Goal: Information Seeking & Learning: Understand process/instructions

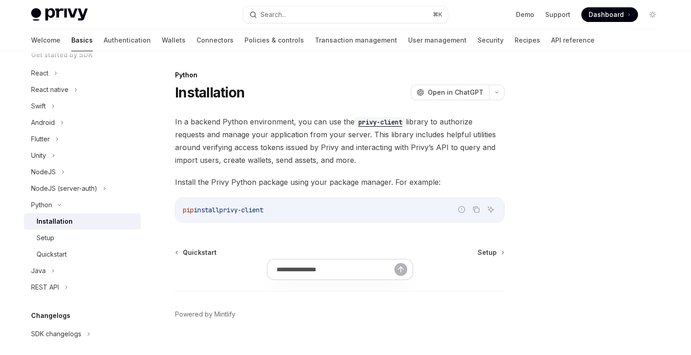
drag, startPoint x: 278, startPoint y: 210, endPoint x: 183, endPoint y: 213, distance: 95.1
click at [183, 213] on code "pip install privy-client" at bounding box center [340, 209] width 314 height 11
copy span "pip install privy-client"
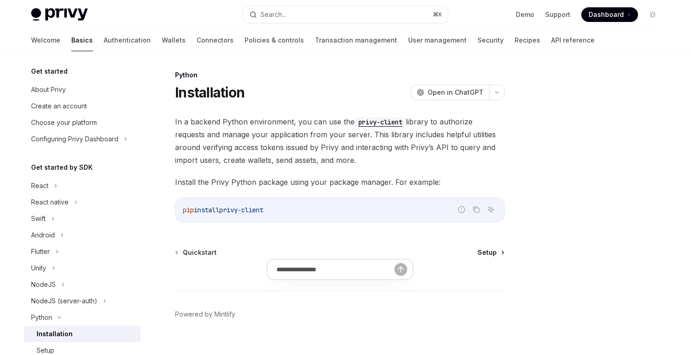
click at [495, 252] on span "Setup" at bounding box center [487, 252] width 19 height 9
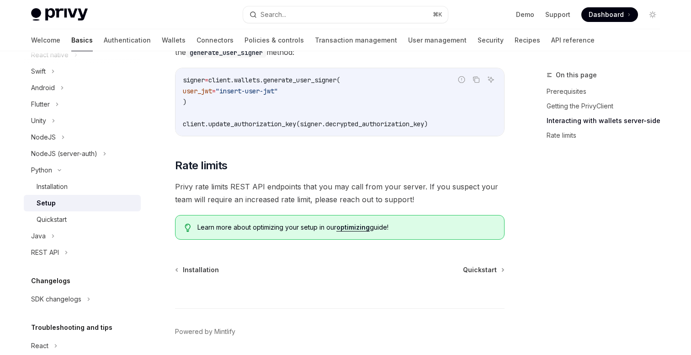
scroll to position [453, 0]
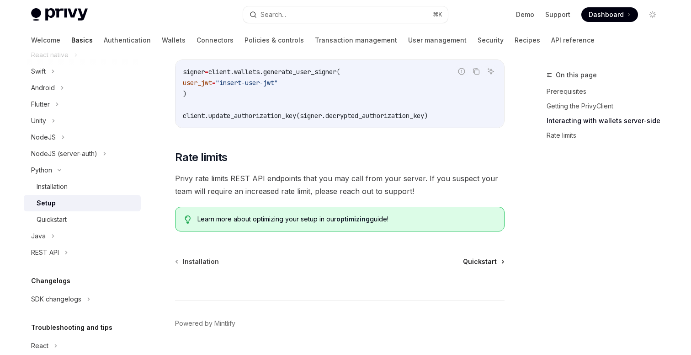
click at [484, 263] on span "Quickstart" at bounding box center [480, 261] width 34 height 9
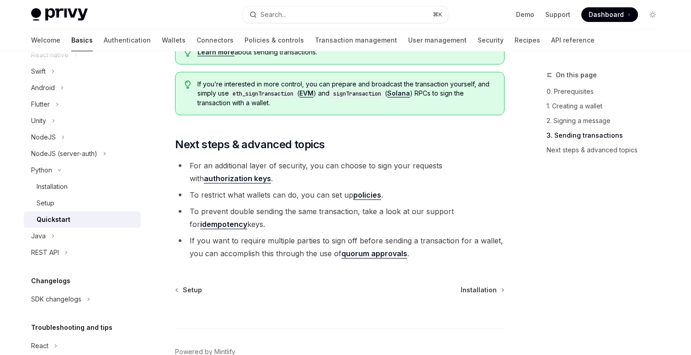
scroll to position [1028, 0]
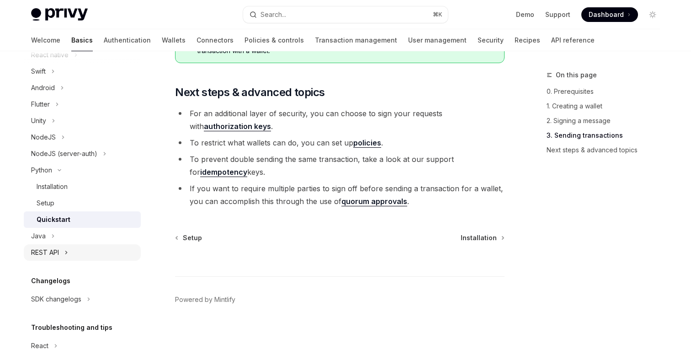
click at [71, 249] on div "REST API" at bounding box center [82, 252] width 117 height 16
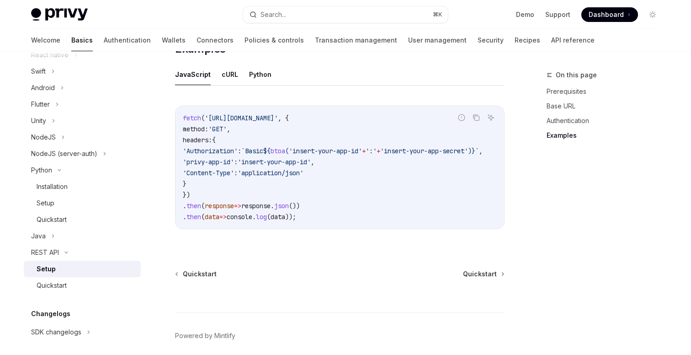
scroll to position [500, 0]
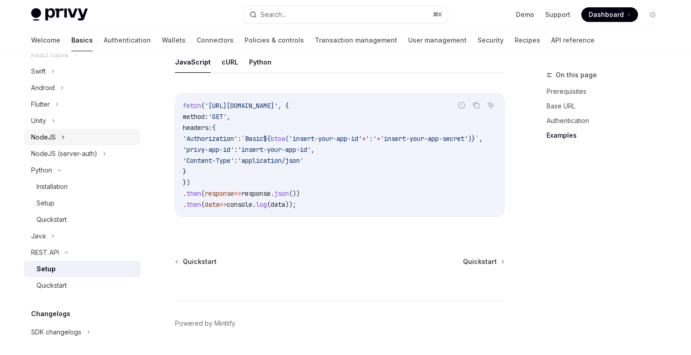
click at [61, 142] on icon at bounding box center [63, 137] width 4 height 11
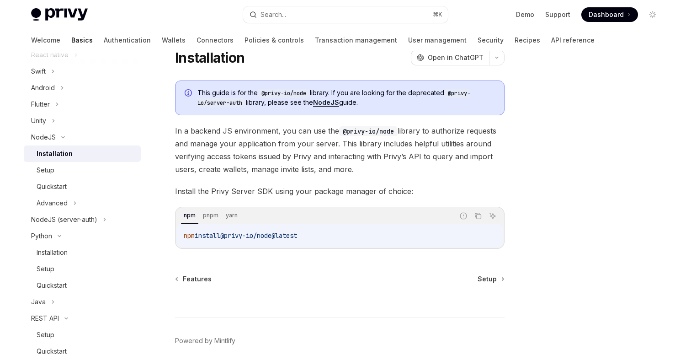
scroll to position [76, 0]
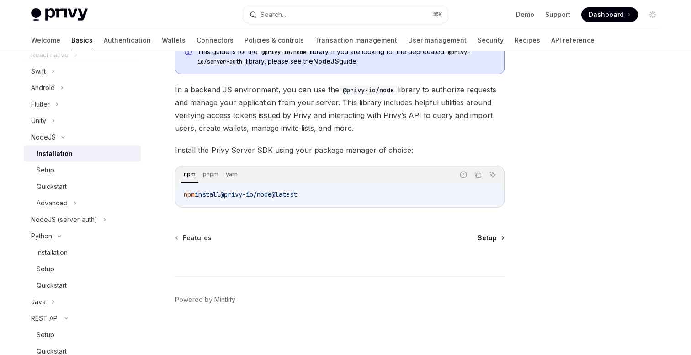
click at [491, 239] on span "Setup" at bounding box center [487, 237] width 19 height 9
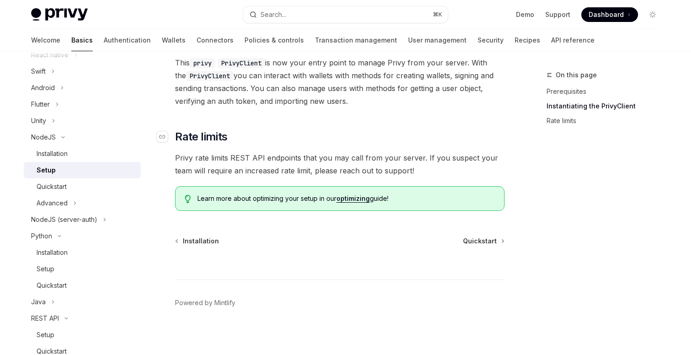
scroll to position [409, 0]
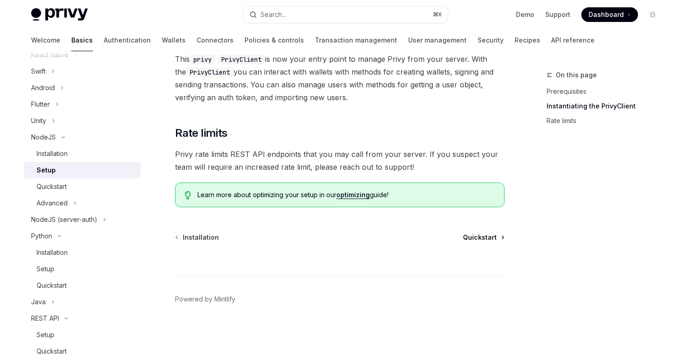
click at [491, 239] on span "Quickstart" at bounding box center [480, 237] width 34 height 9
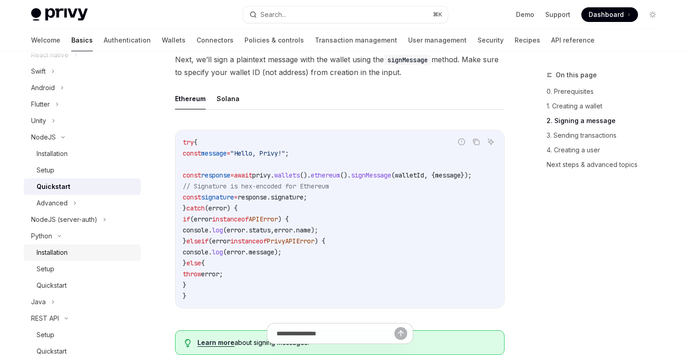
click at [48, 253] on div "Installation" at bounding box center [52, 252] width 31 height 11
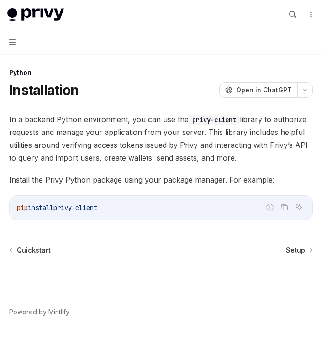
scroll to position [19, 0]
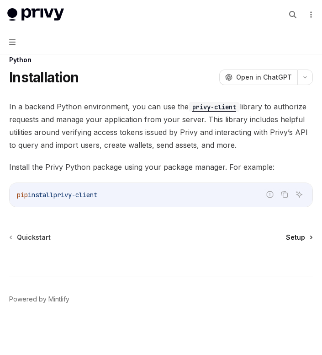
click at [303, 240] on span "Setup" at bounding box center [295, 237] width 19 height 9
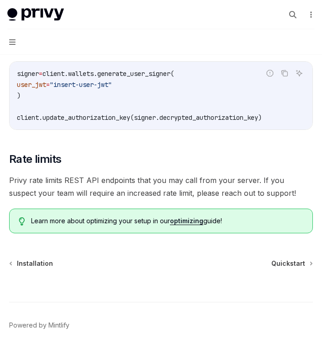
scroll to position [481, 0]
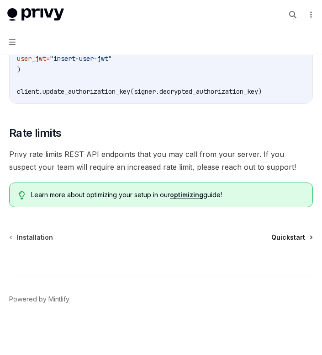
click at [283, 239] on span "Quickstart" at bounding box center [289, 237] width 34 height 9
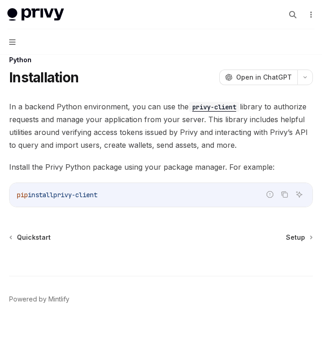
scroll to position [19, 0]
click at [298, 234] on span "Setup" at bounding box center [295, 237] width 19 height 9
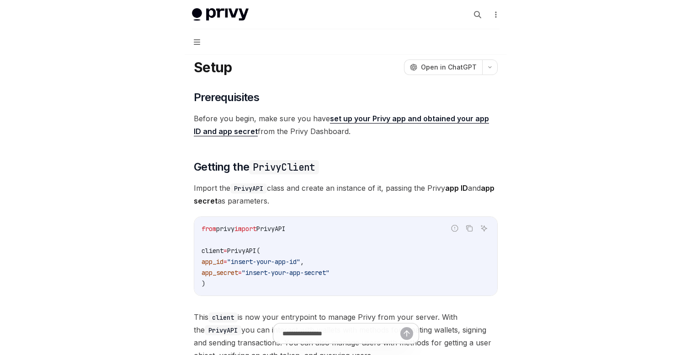
scroll to position [34, 0]
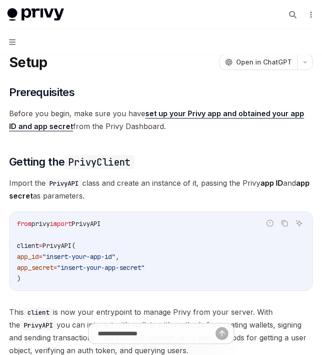
click at [31, 280] on code "from privy import PrivyAPI client = PrivyAPI( app_id = "insert-your-app-id" , a…" at bounding box center [161, 251] width 288 height 66
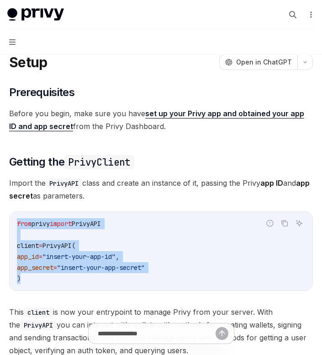
drag, startPoint x: 31, startPoint y: 280, endPoint x: 16, endPoint y: 220, distance: 61.9
click at [16, 220] on div "from privy import PrivyAPI client = PrivyAPI( app_id = "insert-your-app-id" , a…" at bounding box center [161, 251] width 303 height 79
copy code "from privy import PrivyAPI client = PrivyAPI( app_id = "insert-your-app-id" , a…"
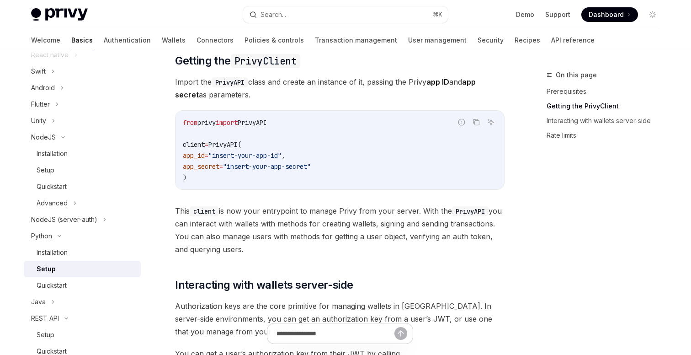
scroll to position [134, 0]
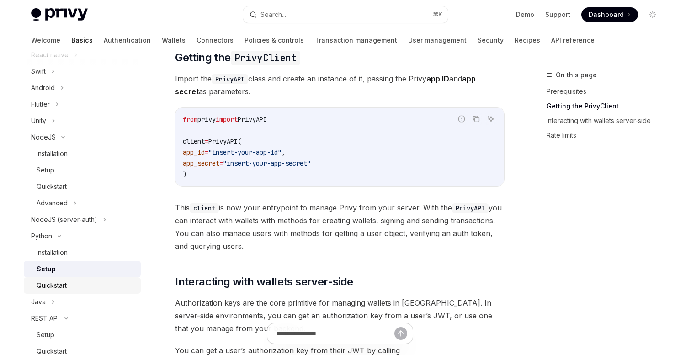
click at [61, 280] on div "Quickstart" at bounding box center [52, 285] width 30 height 11
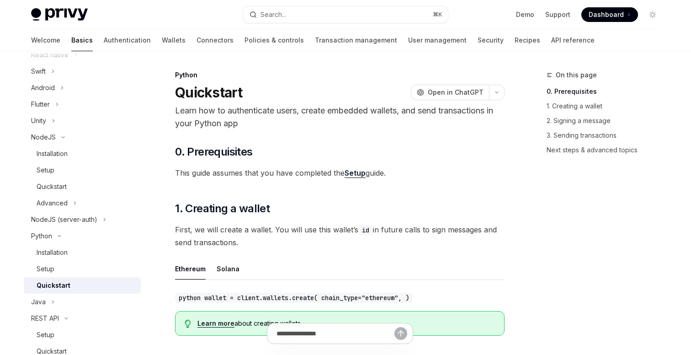
click at [361, 170] on link "Setup" at bounding box center [355, 173] width 21 height 10
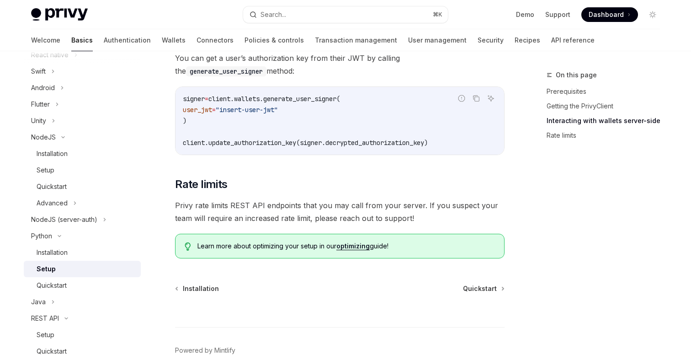
scroll to position [478, 0]
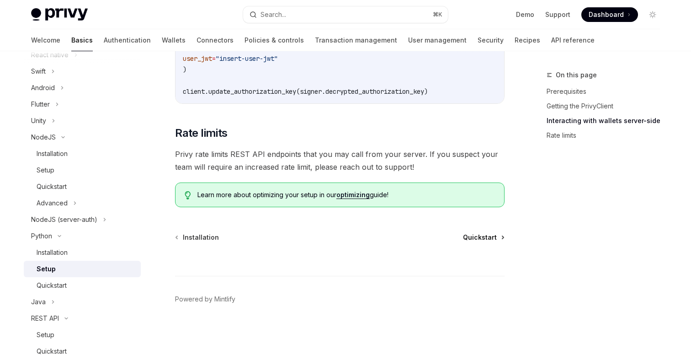
click at [472, 233] on span "Quickstart" at bounding box center [480, 237] width 34 height 9
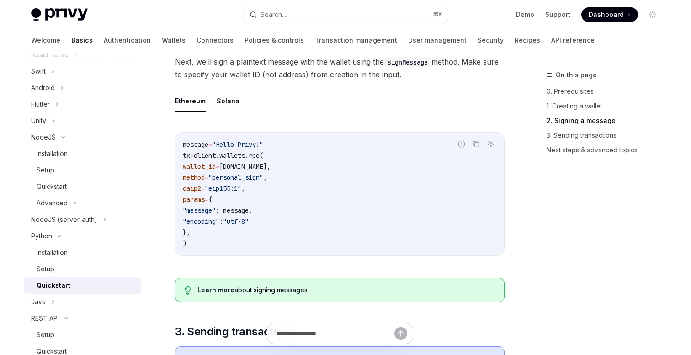
scroll to position [332, 0]
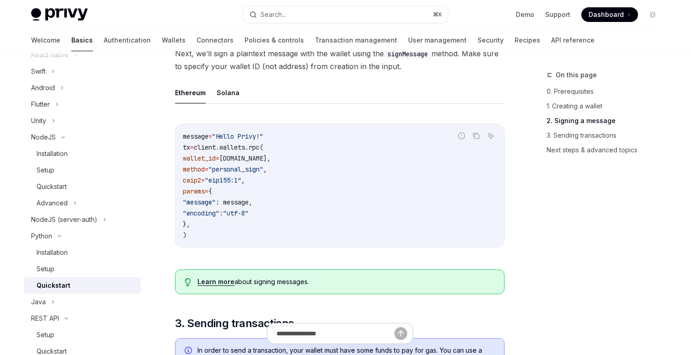
click at [208, 282] on link "Learn more" at bounding box center [215, 281] width 37 height 8
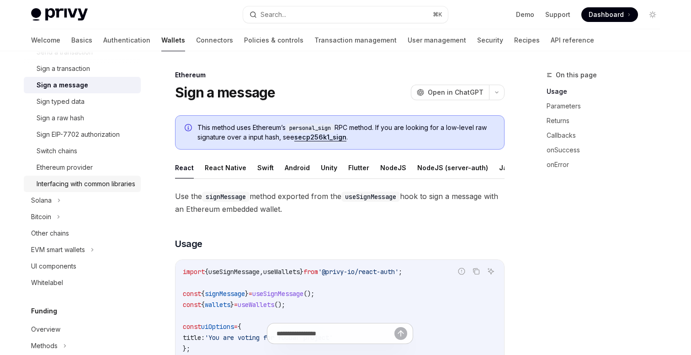
scroll to position [274, 0]
click at [89, 238] on div "Other chains" at bounding box center [83, 232] width 104 height 11
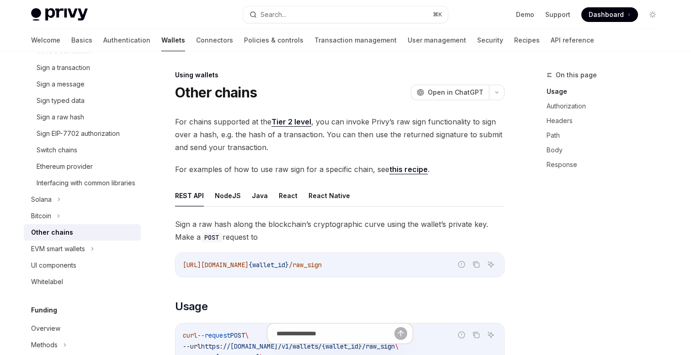
click at [288, 120] on link "Tier 2 level" at bounding box center [292, 122] width 40 height 10
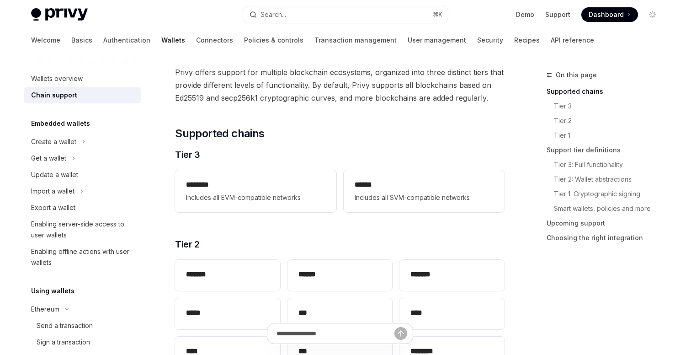
scroll to position [53, 0]
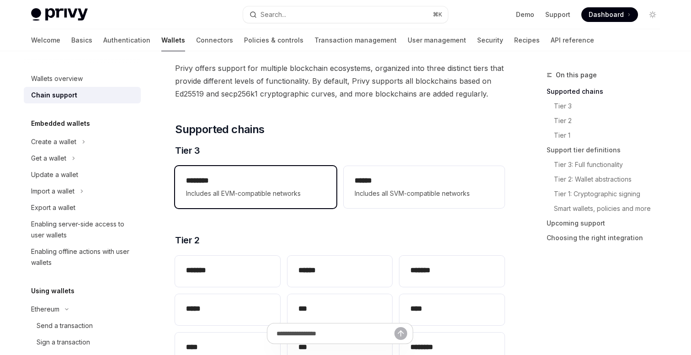
click at [264, 199] on div "******** Includes all EVM-compatible networks" at bounding box center [255, 187] width 161 height 42
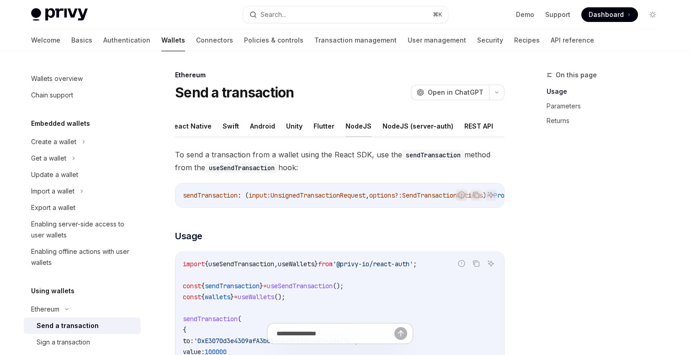
scroll to position [0, 70]
click at [473, 125] on button "Python" at bounding box center [480, 125] width 22 height 21
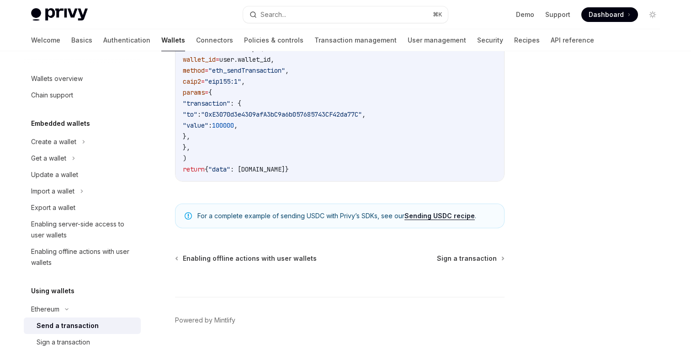
scroll to position [149, 0]
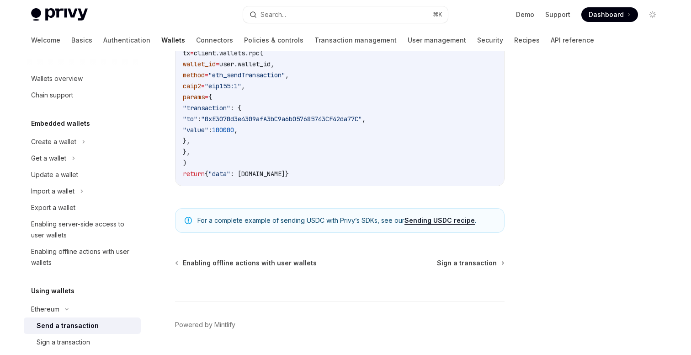
click at [435, 220] on link "Sending USDC recipe" at bounding box center [440, 220] width 70 height 8
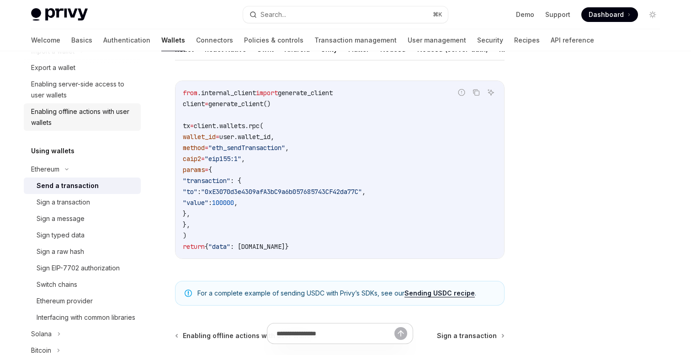
scroll to position [155, 0]
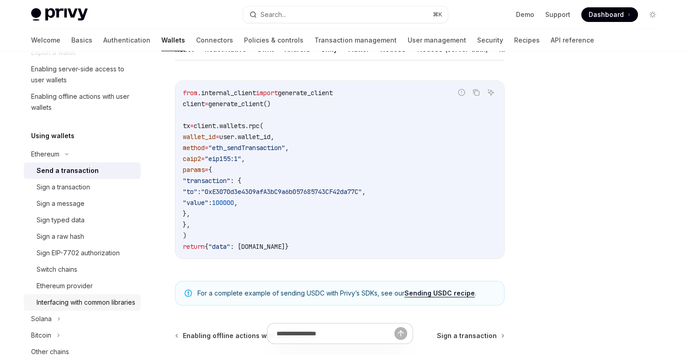
click at [89, 299] on div "Interfacing with common libraries" at bounding box center [86, 302] width 99 height 11
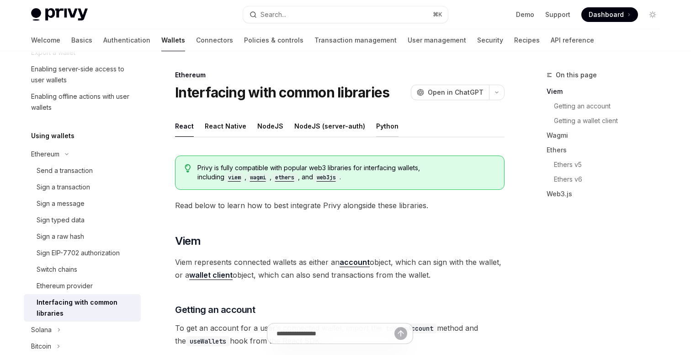
click at [379, 129] on button "Python" at bounding box center [387, 125] width 22 height 21
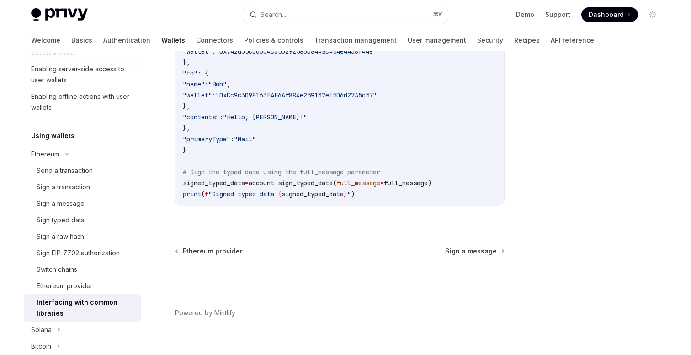
scroll to position [1227, 0]
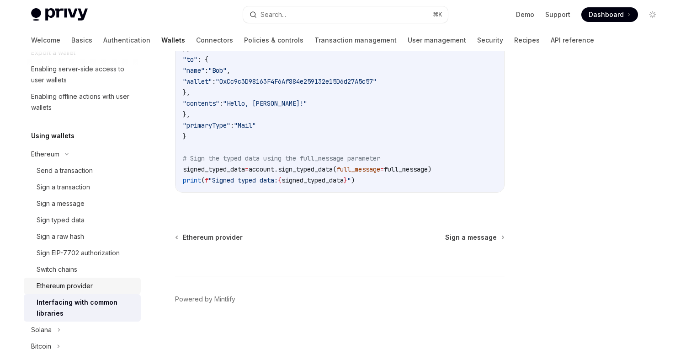
click at [105, 285] on div "Ethereum provider" at bounding box center [86, 285] width 99 height 11
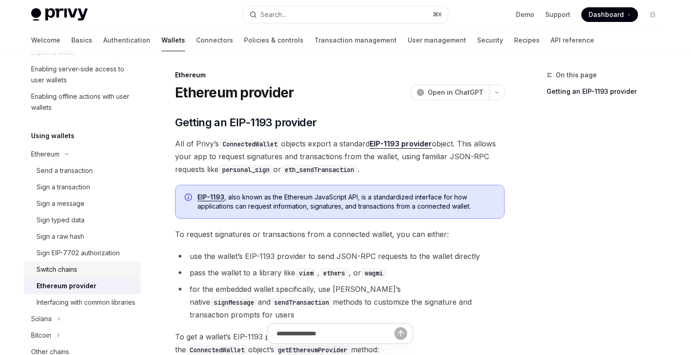
click at [53, 270] on div "Switch chains" at bounding box center [57, 269] width 41 height 11
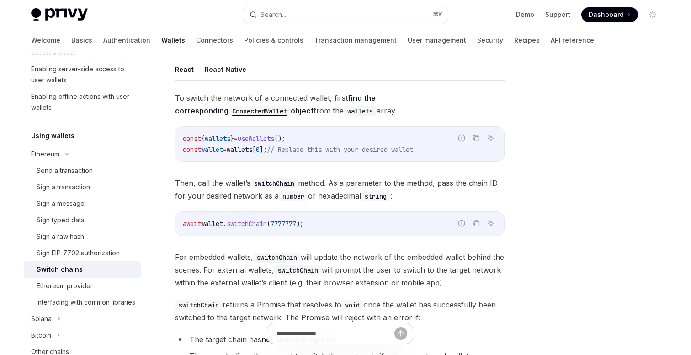
scroll to position [36, 0]
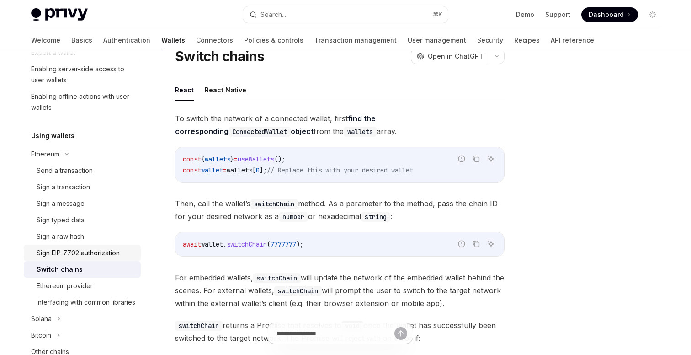
click at [64, 252] on div "Sign EIP-7702 authorization" at bounding box center [78, 252] width 83 height 11
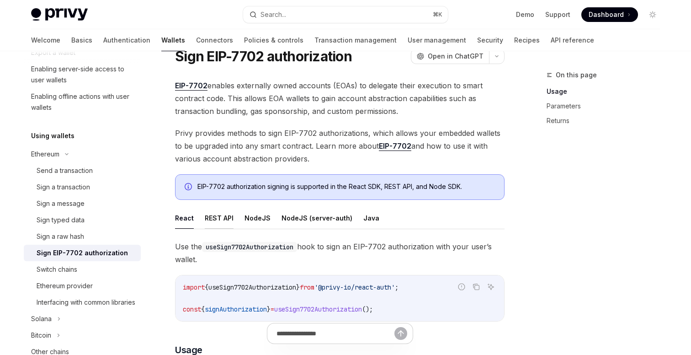
click at [217, 219] on button "REST API" at bounding box center [219, 217] width 29 height 21
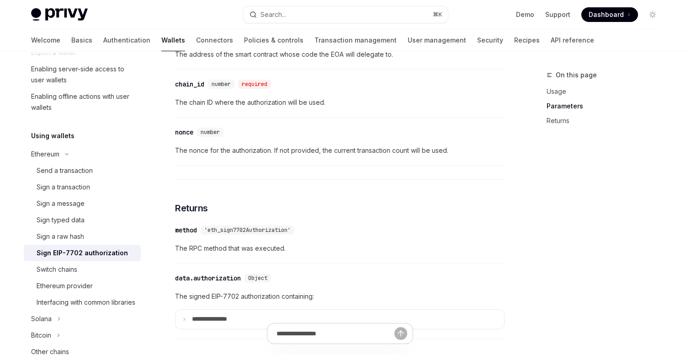
scroll to position [693, 0]
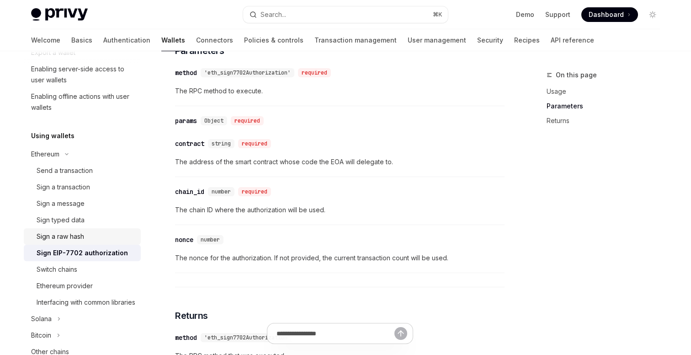
click at [64, 231] on div "Sign a raw hash" at bounding box center [61, 236] width 48 height 11
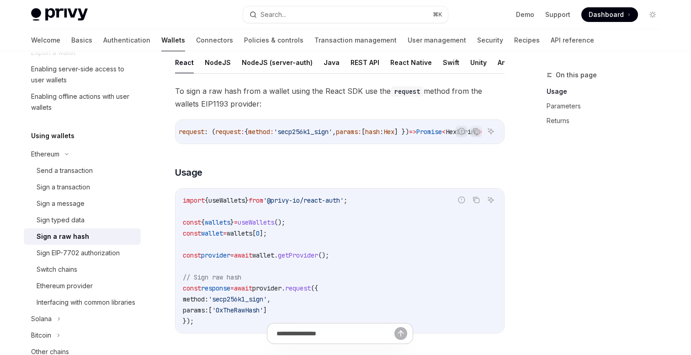
scroll to position [121, 0]
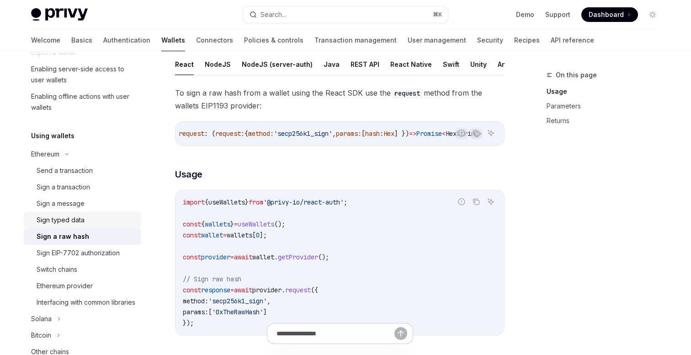
click at [91, 214] on div "Sign typed data" at bounding box center [86, 219] width 99 height 11
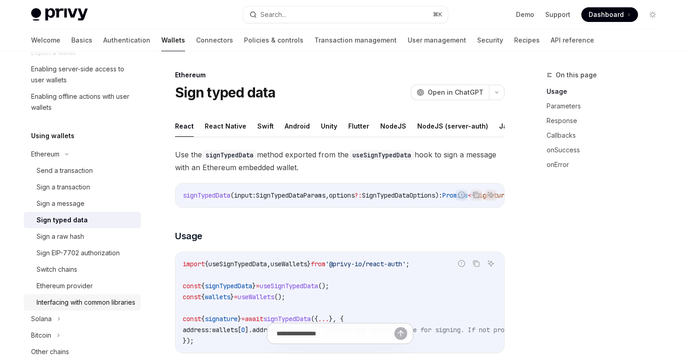
click at [81, 299] on div "Interfacing with common libraries" at bounding box center [86, 302] width 99 height 11
click at [80, 280] on div "Ethereum provider" at bounding box center [65, 285] width 56 height 11
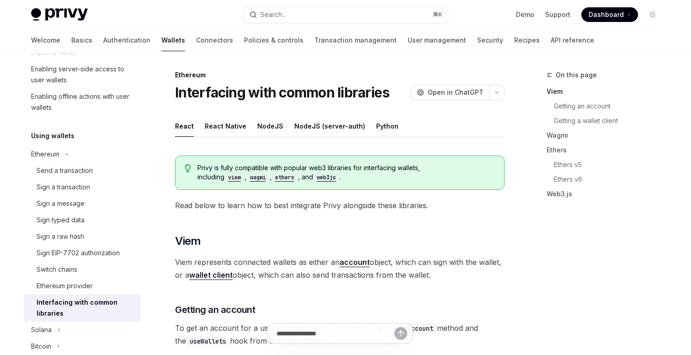
click at [84, 298] on div "Interfacing with common libraries" at bounding box center [86, 308] width 99 height 22
click at [87, 304] on div "Interfacing with common libraries" at bounding box center [86, 308] width 99 height 22
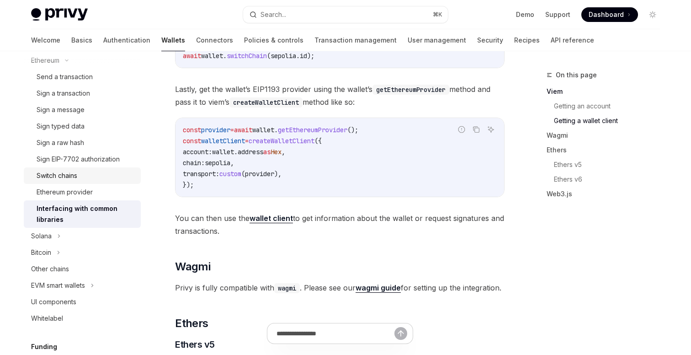
scroll to position [307, 0]
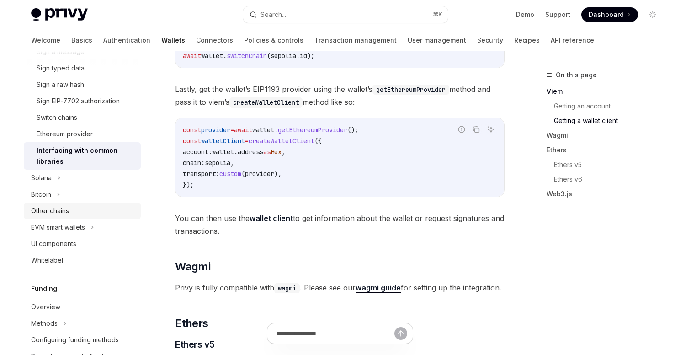
click at [63, 206] on div "Other chains" at bounding box center [50, 210] width 38 height 11
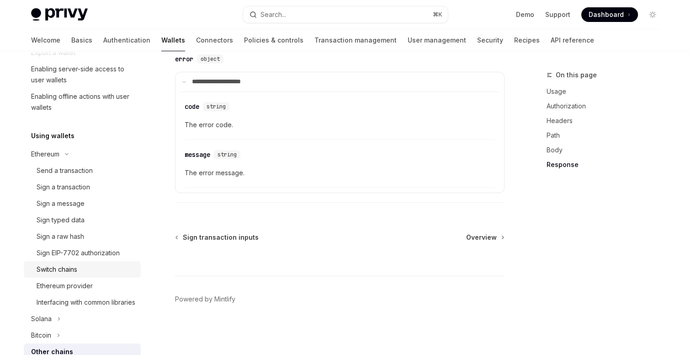
scroll to position [150, 0]
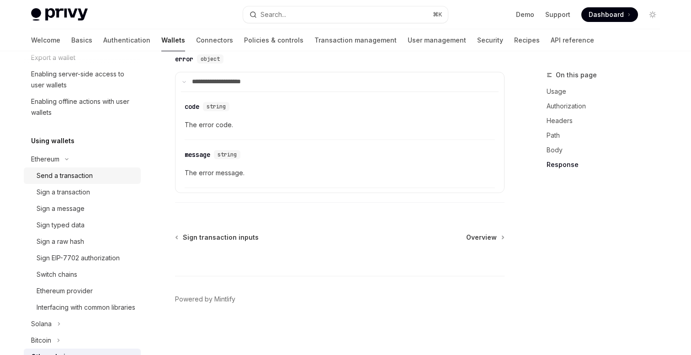
click at [109, 176] on div "Send a transaction" at bounding box center [86, 175] width 99 height 11
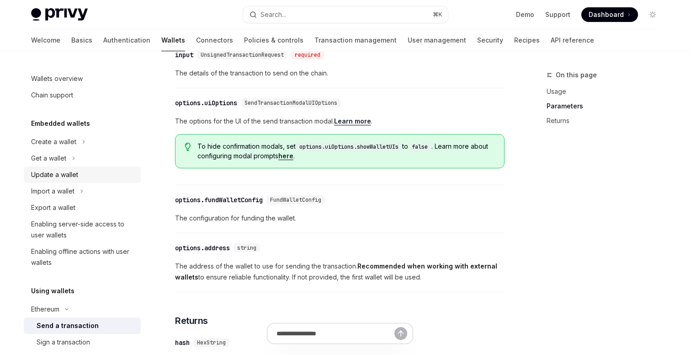
scroll to position [409, 0]
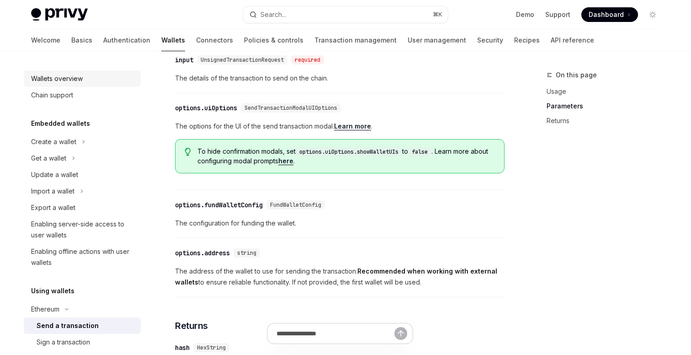
click at [57, 79] on div "Wallets overview" at bounding box center [57, 78] width 52 height 11
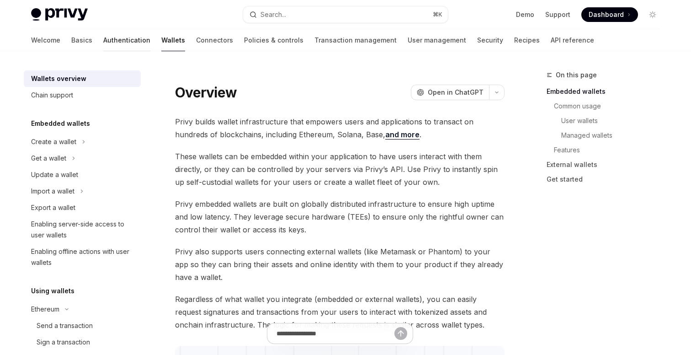
click at [103, 40] on link "Authentication" at bounding box center [126, 40] width 47 height 22
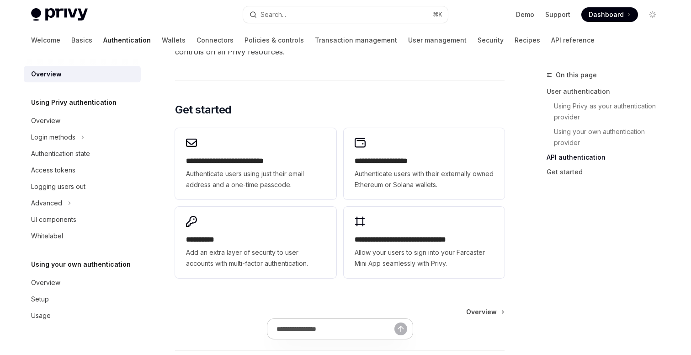
scroll to position [777, 0]
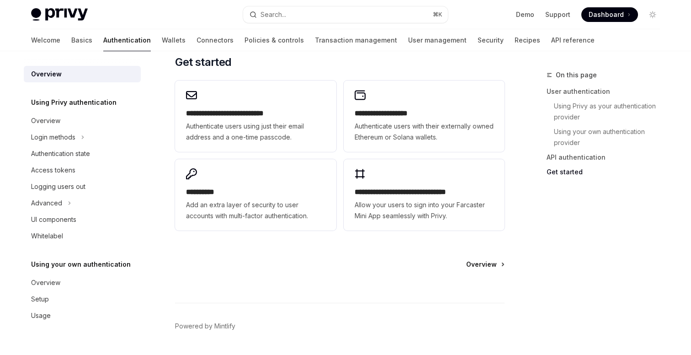
click at [481, 267] on span "Overview" at bounding box center [481, 264] width 31 height 9
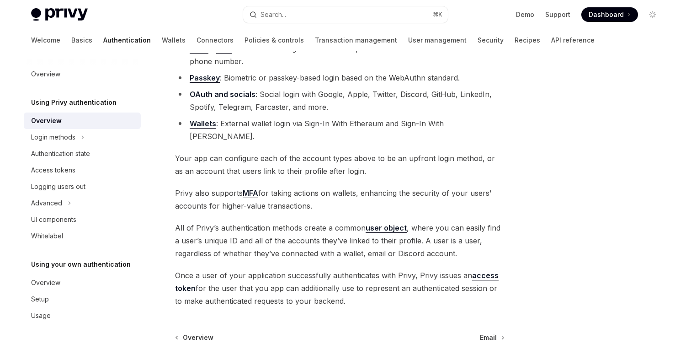
scroll to position [199, 0]
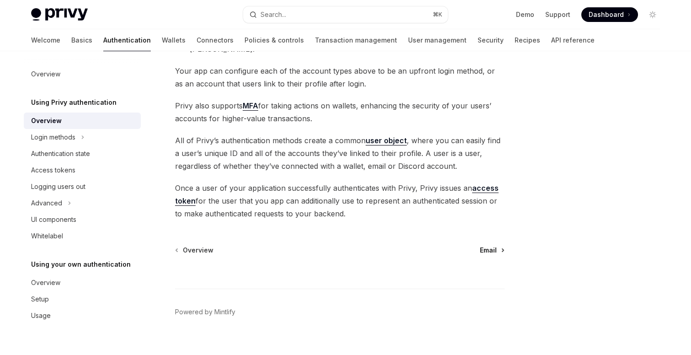
click at [484, 245] on span "Email" at bounding box center [488, 249] width 17 height 9
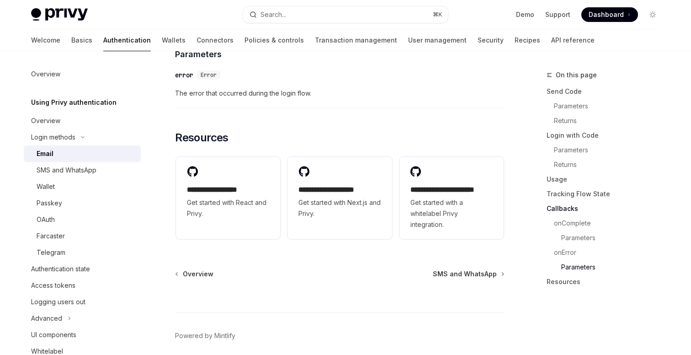
scroll to position [1906, 0]
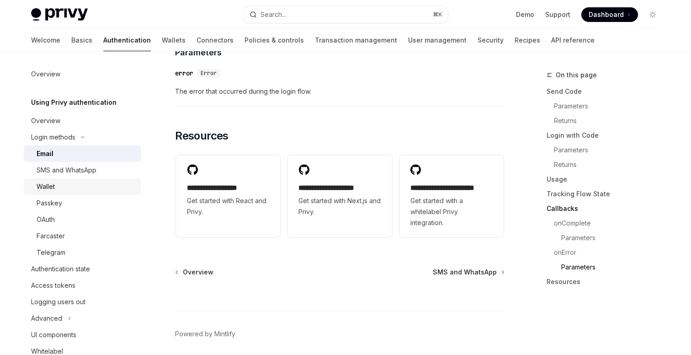
click at [82, 186] on div "Wallet" at bounding box center [86, 186] width 99 height 11
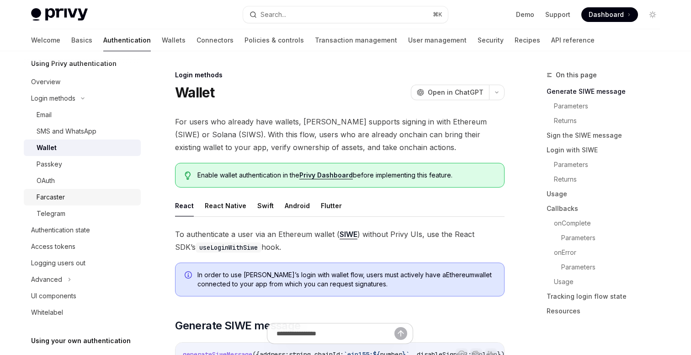
scroll to position [68, 0]
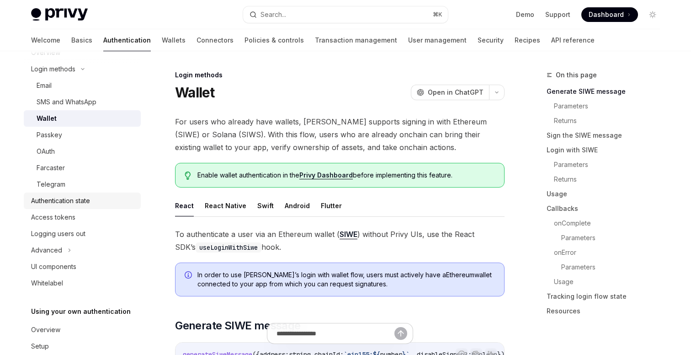
click at [76, 193] on link "Authentication state" at bounding box center [82, 200] width 117 height 16
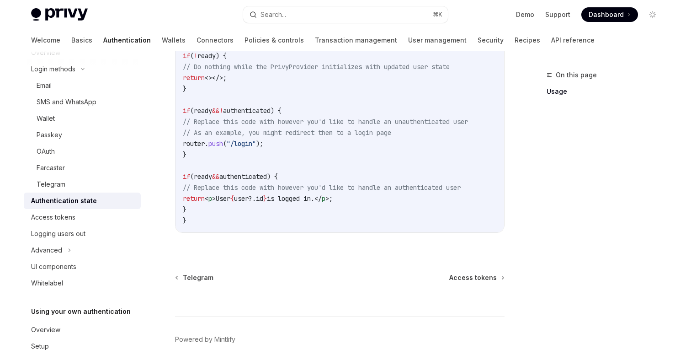
scroll to position [436, 0]
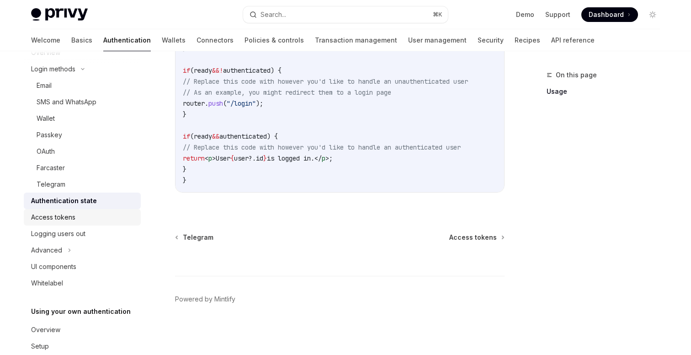
click at [108, 218] on div "Access tokens" at bounding box center [83, 217] width 104 height 11
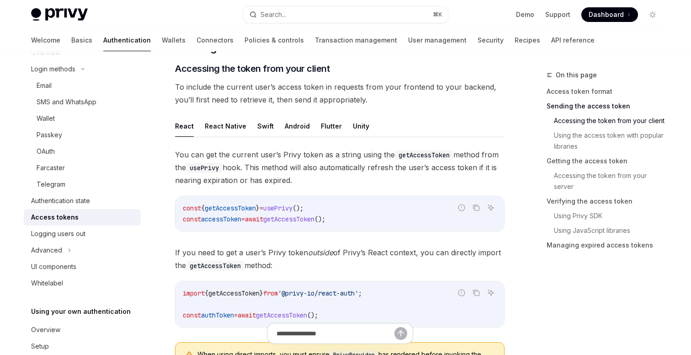
scroll to position [391, 0]
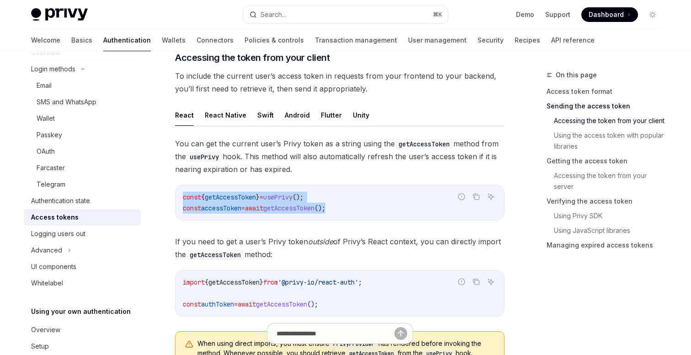
drag, startPoint x: 351, startPoint y: 209, endPoint x: 182, endPoint y: 191, distance: 169.7
click at [182, 191] on div "const { getAccessToken } = usePrivy (); const accessToken = await getAccessToke…" at bounding box center [340, 202] width 329 height 35
copy code "const { getAccessToken } = usePrivy (); const accessToken = await getAccessToke…"
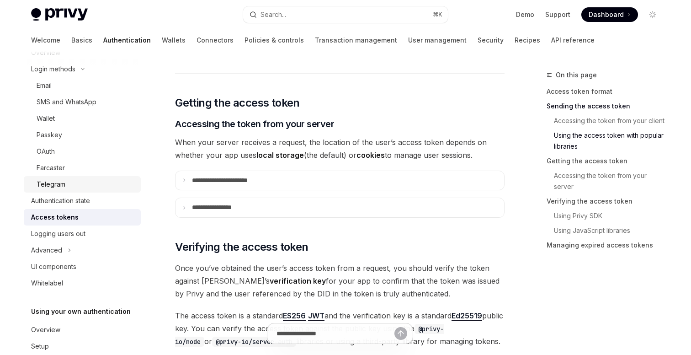
scroll to position [1131, 0]
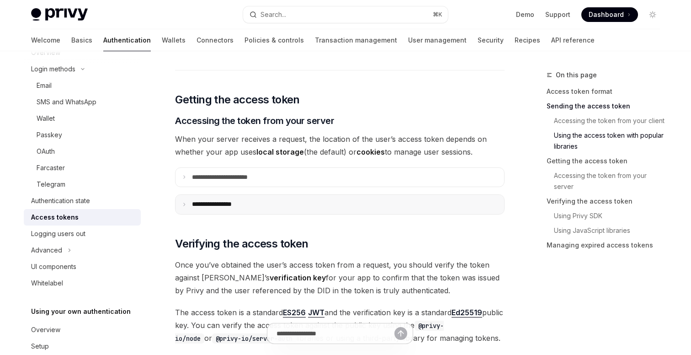
click at [184, 204] on icon at bounding box center [184, 204] width 5 height 5
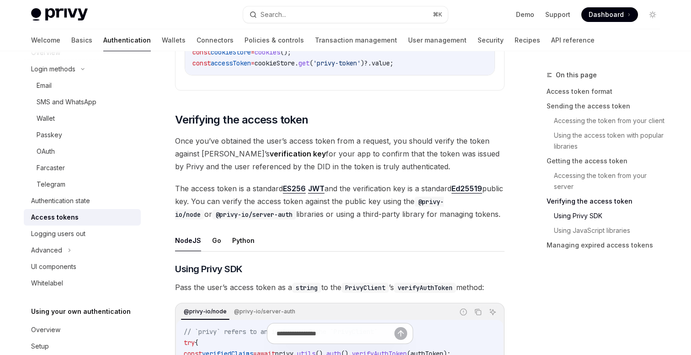
scroll to position [1457, 0]
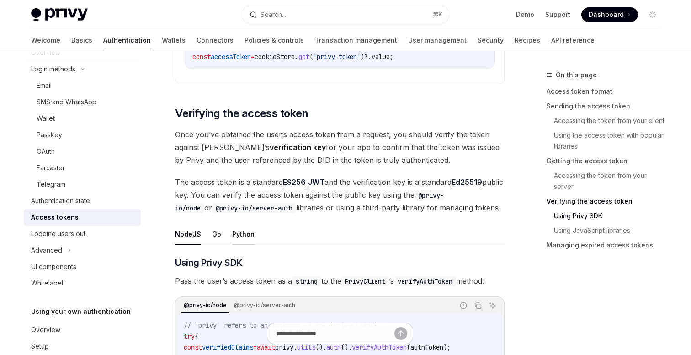
click at [237, 234] on button "Python" at bounding box center [243, 233] width 22 height 21
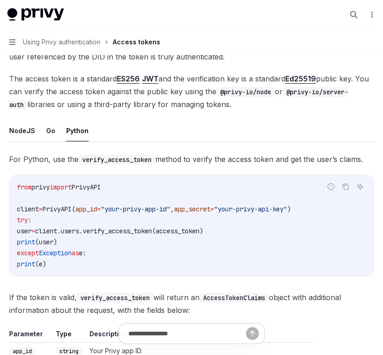
scroll to position [1560, 0]
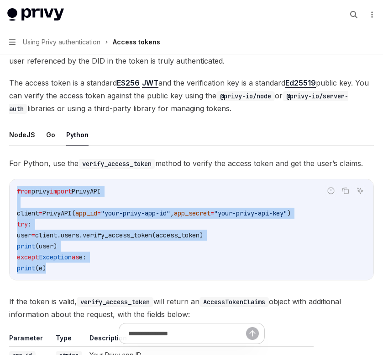
drag, startPoint x: 73, startPoint y: 270, endPoint x: 11, endPoint y: 189, distance: 101.7
click at [11, 189] on div "from privy import PrivyAPI client = PrivyAPI( app_id = "your-privy-app-id" , ap…" at bounding box center [192, 229] width 364 height 101
copy code "from privy import PrivyAPI client = PrivyAPI( app_id = "your-privy-app-id" , ap…"
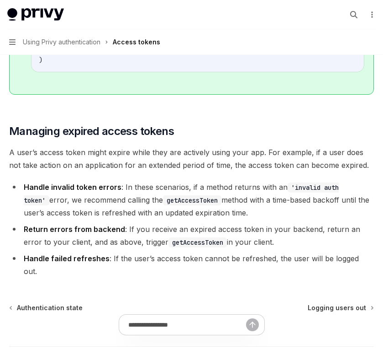
scroll to position [2113, 0]
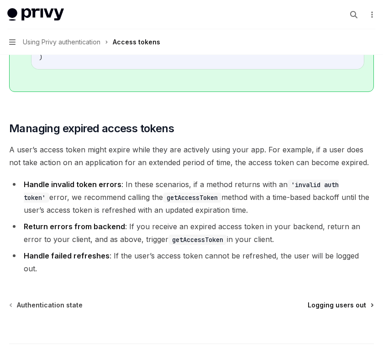
click at [331, 300] on span "Logging users out" at bounding box center [337, 304] width 59 height 9
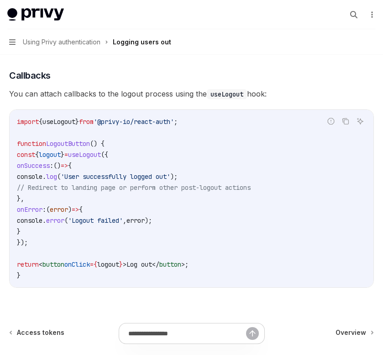
scroll to position [442, 0]
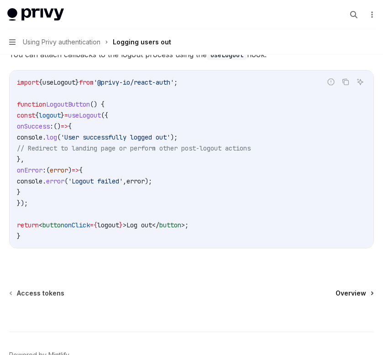
click at [344, 291] on span "Overview" at bounding box center [351, 292] width 31 height 9
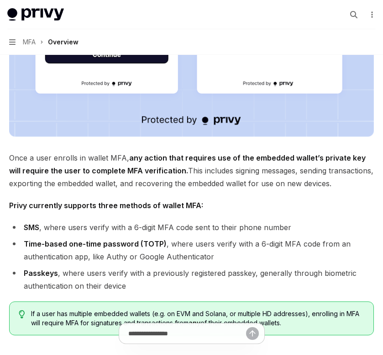
scroll to position [424, 0]
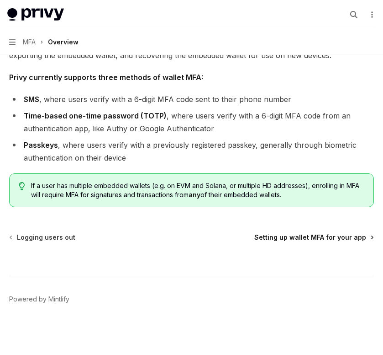
click at [298, 238] on span "Setting up wallet MFA for your app" at bounding box center [311, 237] width 112 height 9
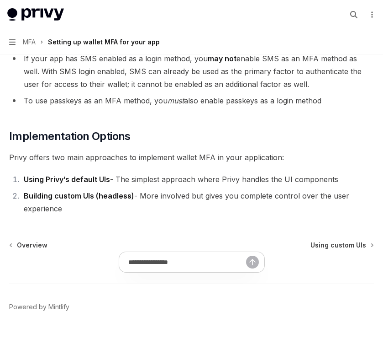
scroll to position [482, 0]
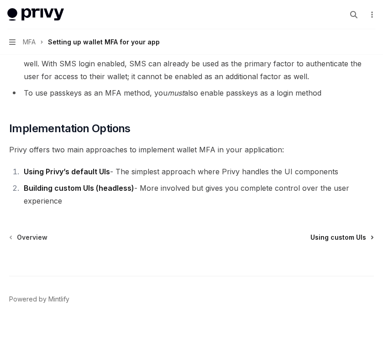
click at [321, 237] on span "Using custom UIs" at bounding box center [339, 237] width 56 height 9
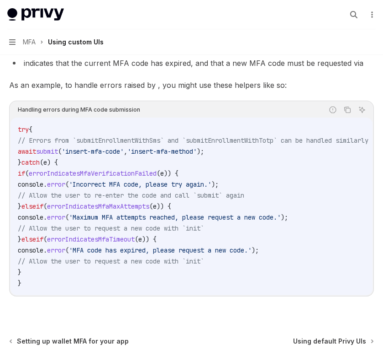
scroll to position [3893, 0]
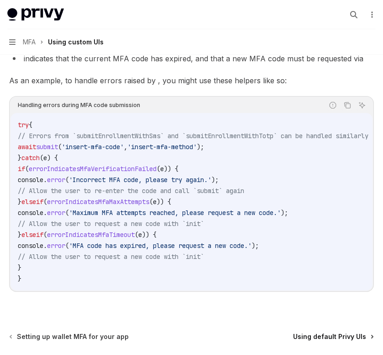
click at [341, 332] on span "Using default Privy UIs" at bounding box center [329, 336] width 73 height 9
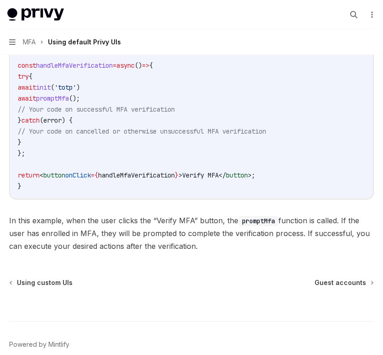
scroll to position [1882, 0]
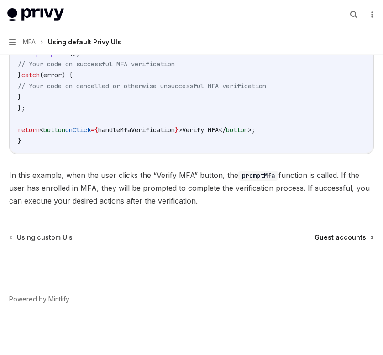
click at [347, 239] on span "Guest accounts" at bounding box center [341, 237] width 52 height 9
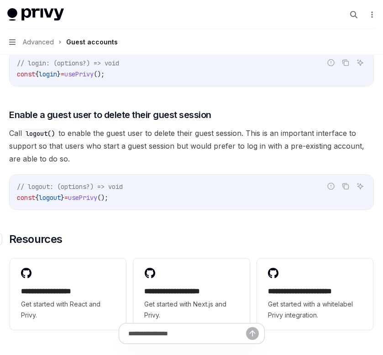
scroll to position [1550, 0]
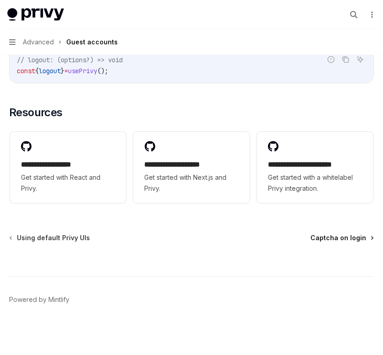
click at [341, 234] on span "Captcha on login" at bounding box center [339, 237] width 56 height 9
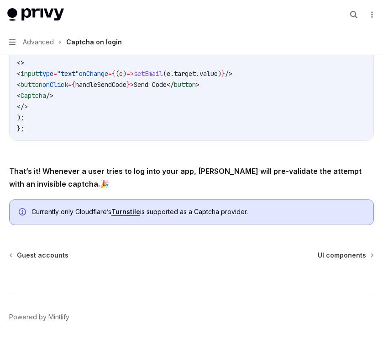
scroll to position [427, 0]
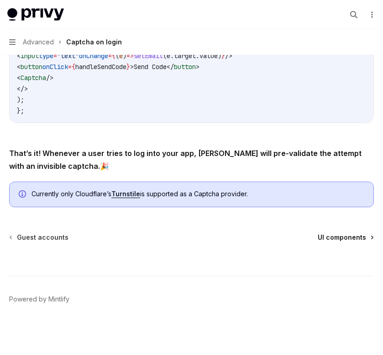
click at [343, 236] on span "UI components" at bounding box center [342, 237] width 48 height 9
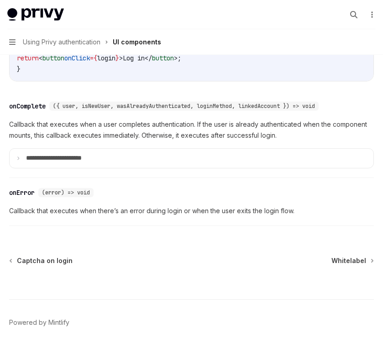
scroll to position [1388, 0]
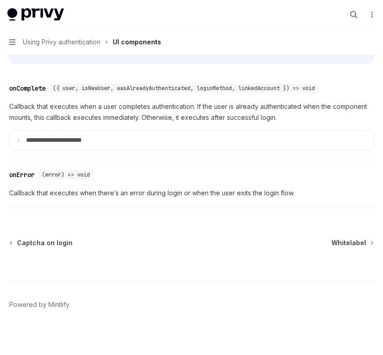
click at [352, 241] on span "Whitelabel" at bounding box center [349, 242] width 35 height 9
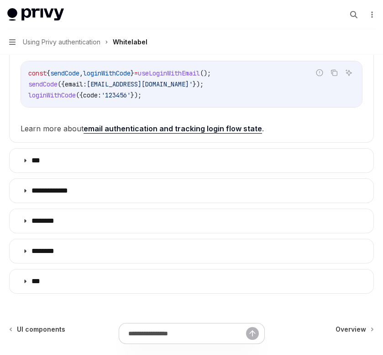
scroll to position [380, 0]
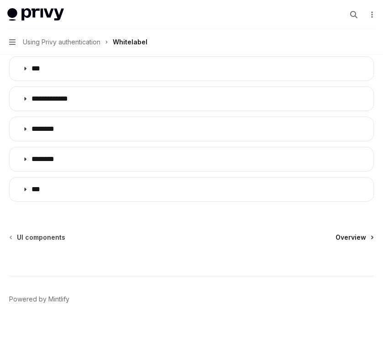
click at [347, 240] on span "Overview" at bounding box center [351, 237] width 31 height 9
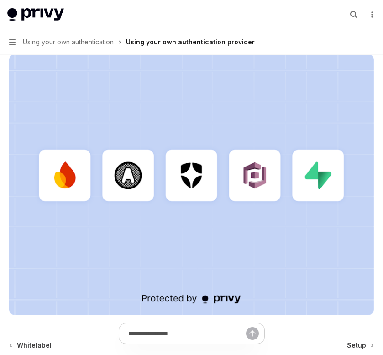
scroll to position [308, 0]
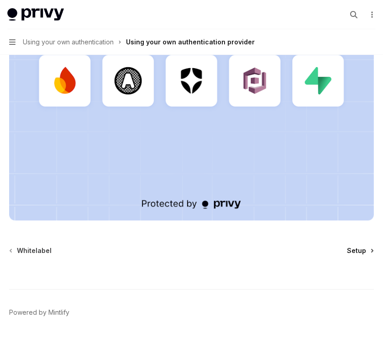
click at [356, 246] on span "Setup" at bounding box center [356, 250] width 19 height 9
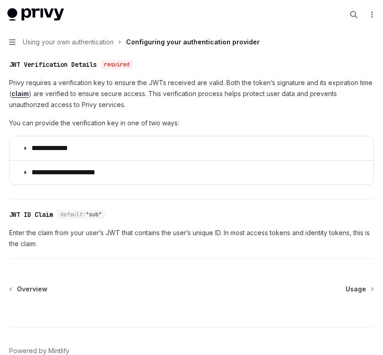
scroll to position [465, 0]
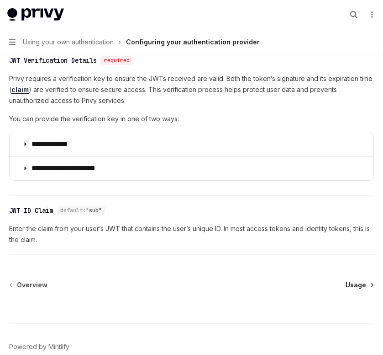
click at [355, 282] on span "Usage" at bounding box center [356, 284] width 21 height 9
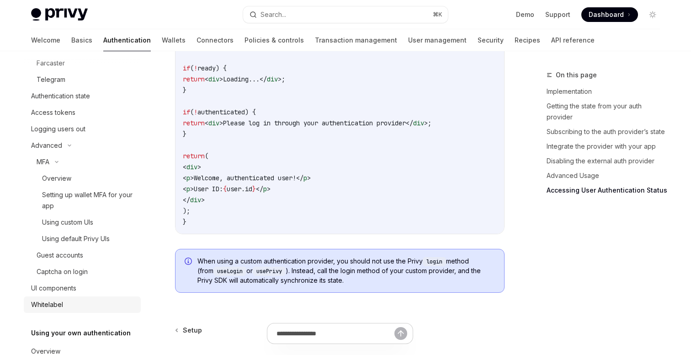
scroll to position [229, 0]
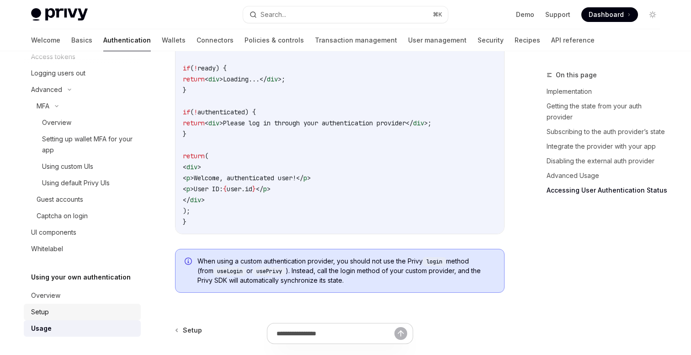
click at [83, 313] on div "Setup" at bounding box center [83, 311] width 104 height 11
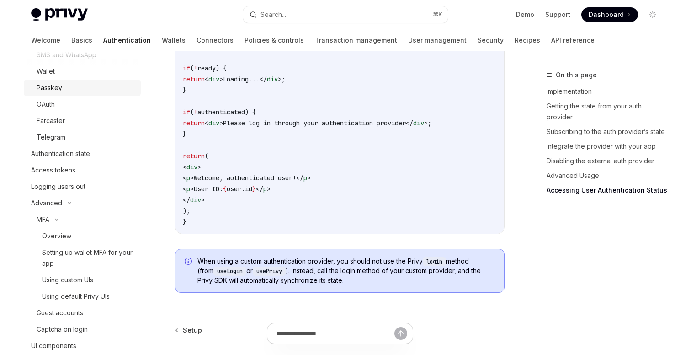
scroll to position [126, 0]
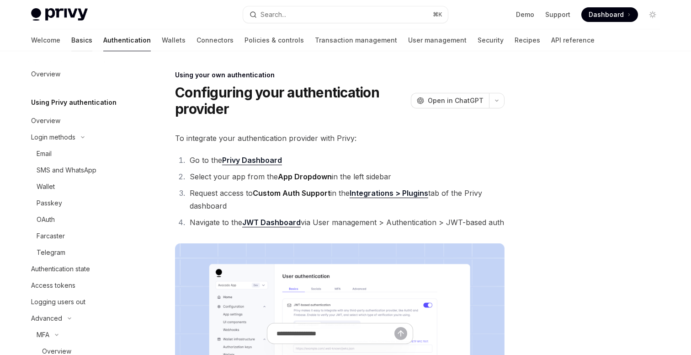
click at [71, 37] on link "Basics" at bounding box center [81, 40] width 21 height 22
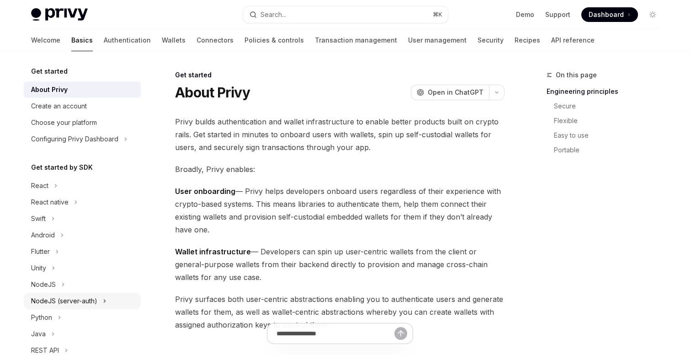
scroll to position [27, 0]
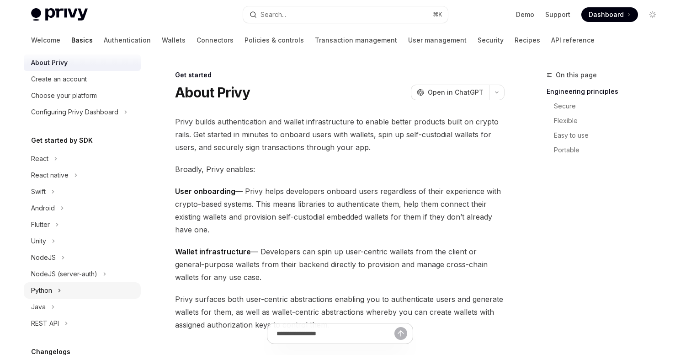
click at [80, 289] on div "Python" at bounding box center [82, 290] width 117 height 16
click at [67, 320] on div "Setup" at bounding box center [86, 323] width 99 height 11
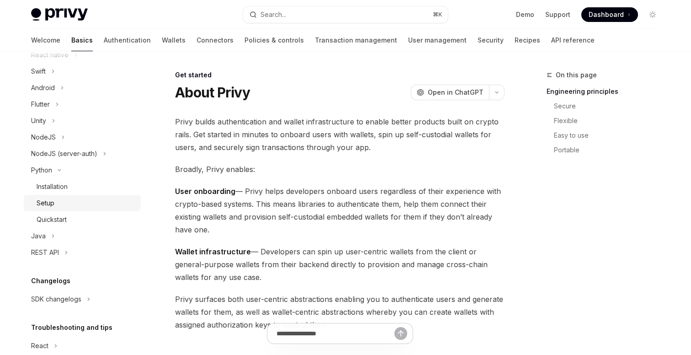
scroll to position [197, 0]
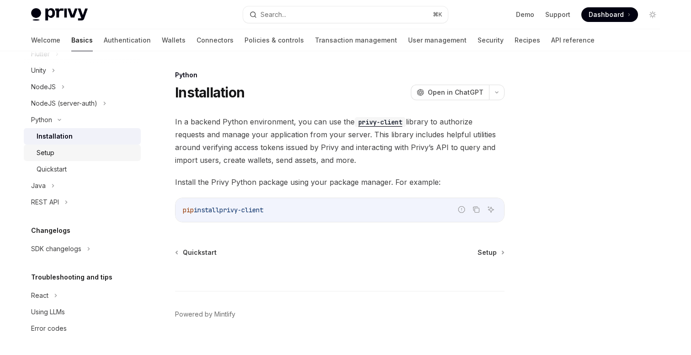
click at [48, 153] on div "Setup" at bounding box center [46, 152] width 18 height 11
type textarea "*"
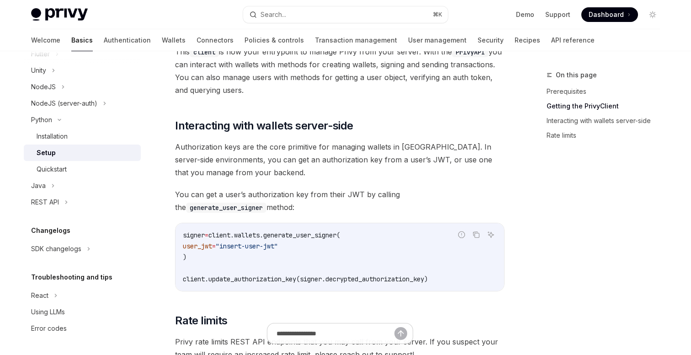
scroll to position [304, 0]
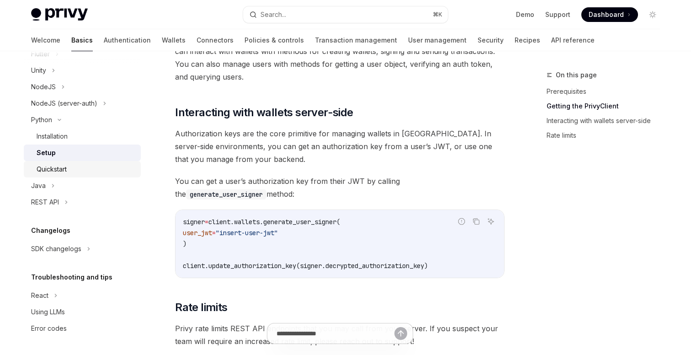
click at [90, 168] on div "Quickstart" at bounding box center [86, 169] width 99 height 11
click at [95, 169] on div "Quickstart" at bounding box center [86, 169] width 99 height 11
click at [67, 168] on div "Quickstart" at bounding box center [52, 169] width 30 height 11
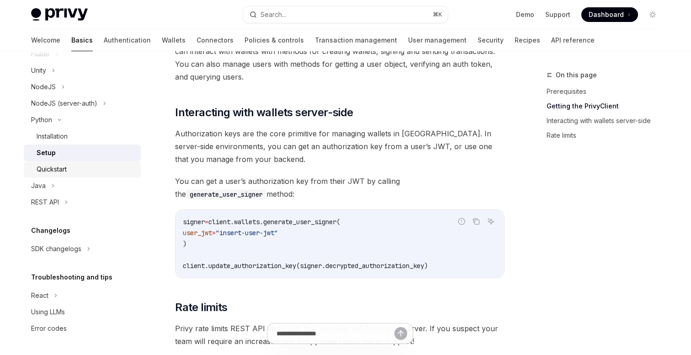
click at [67, 168] on div "Quickstart" at bounding box center [52, 169] width 30 height 11
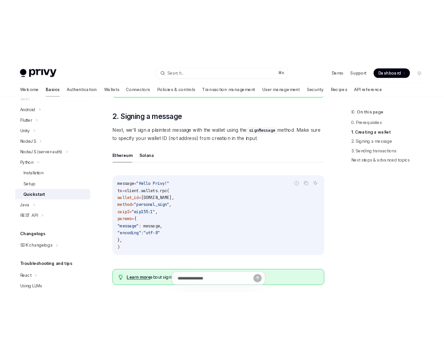
scroll to position [271, 0]
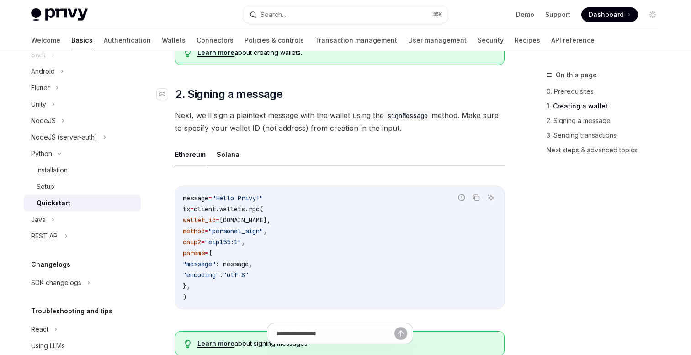
drag, startPoint x: 402, startPoint y: 128, endPoint x: 178, endPoint y: 92, distance: 227.2
copy div "2. Signing a message Next, we’ll sign a plaintext message with the wallet using…"
click at [219, 276] on span ""encoding"" at bounding box center [201, 275] width 37 height 8
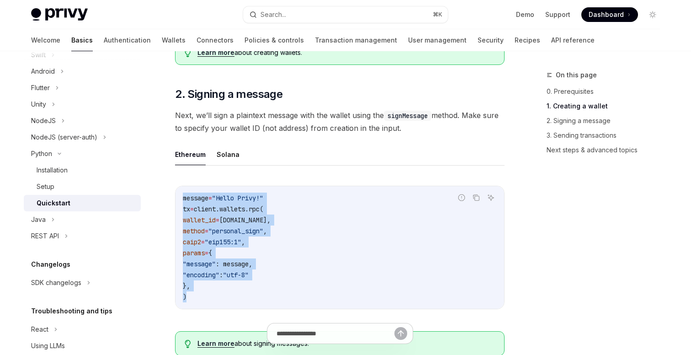
drag, startPoint x: 194, startPoint y: 298, endPoint x: 181, endPoint y: 199, distance: 99.6
click at [181, 199] on div "message = "Hello Privy!" tx = client.wallets.rpc( wallet_id = wallet.id, method…" at bounding box center [340, 247] width 329 height 122
copy code "message = "Hello Privy!" tx = client.wallets.rpc( wallet_id = wallet.id, method…"
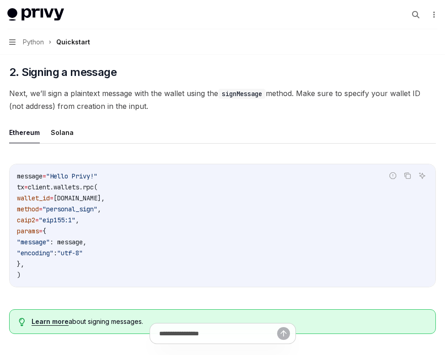
type textarea "*"
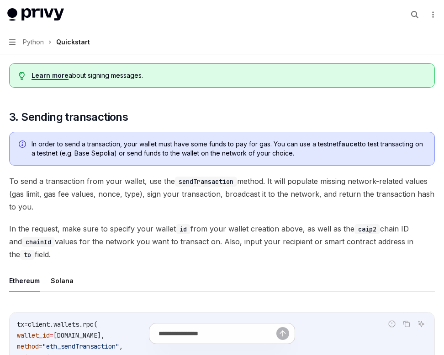
scroll to position [485, 0]
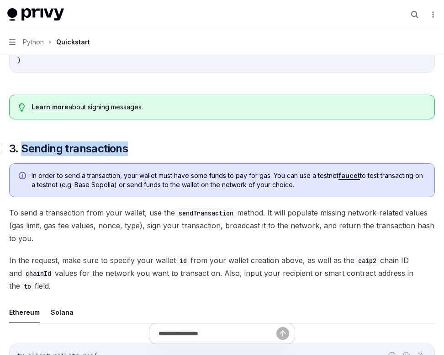
drag, startPoint x: 147, startPoint y: 151, endPoint x: 23, endPoint y: 148, distance: 123.9
click at [23, 148] on h2 "​ 3. Sending transactions" at bounding box center [222, 148] width 426 height 15
copy span "Sending transactions"
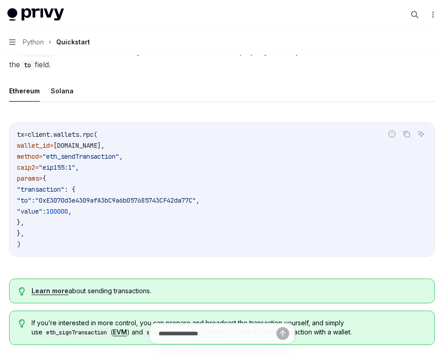
scroll to position [738, 0]
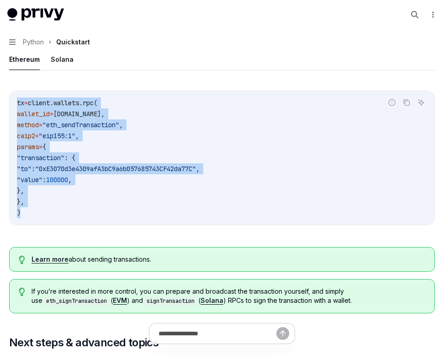
drag, startPoint x: 29, startPoint y: 213, endPoint x: 15, endPoint y: 101, distance: 112.8
click at [15, 101] on div "tx = client.wallets.rpc( wallet_id = wallet.id, method = "eth_sendTransaction" …" at bounding box center [222, 157] width 425 height 133
copy code "tx = client.wallets.rpc( wallet_id = wallet.id, method = "eth_sendTransaction" …"
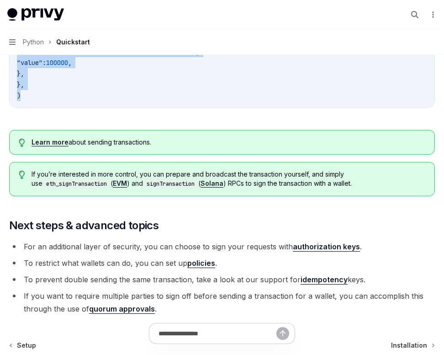
scroll to position [943, 0]
